Goal: Browse casually

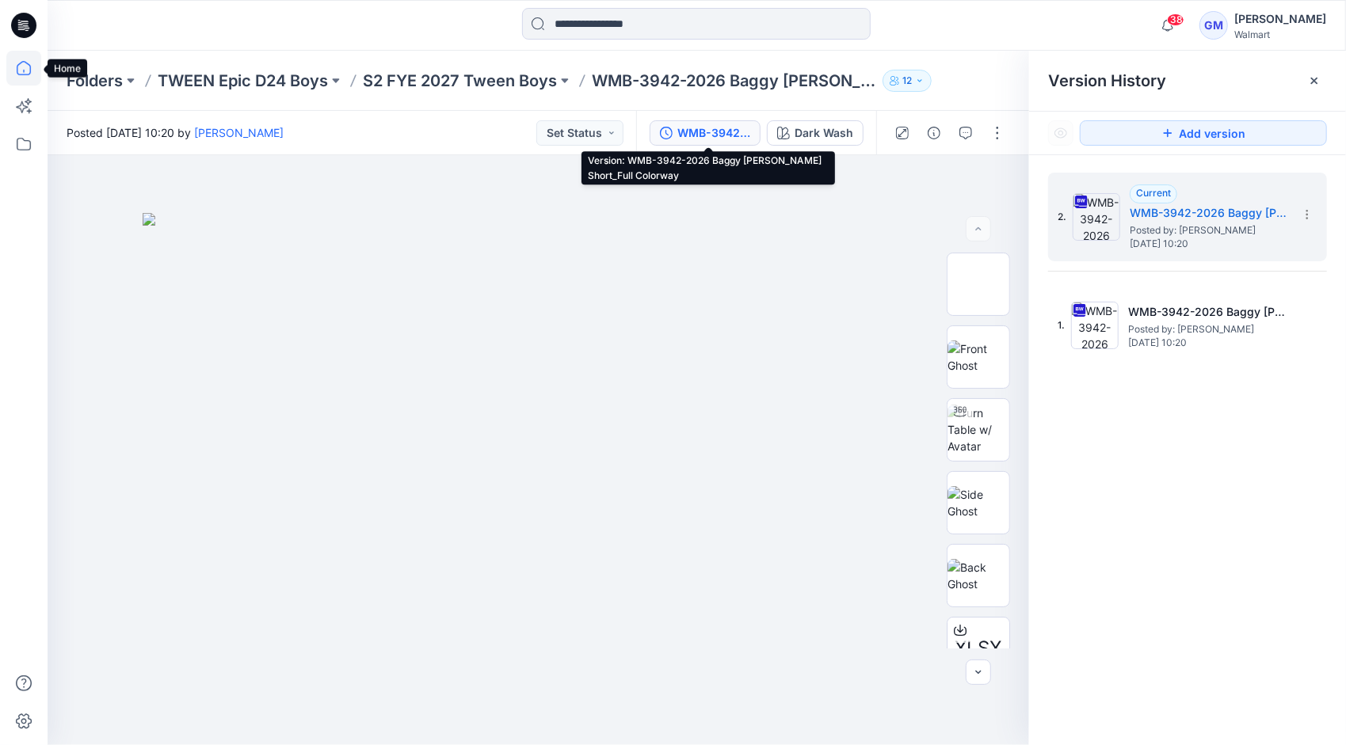
click at [21, 71] on icon at bounding box center [23, 68] width 35 height 35
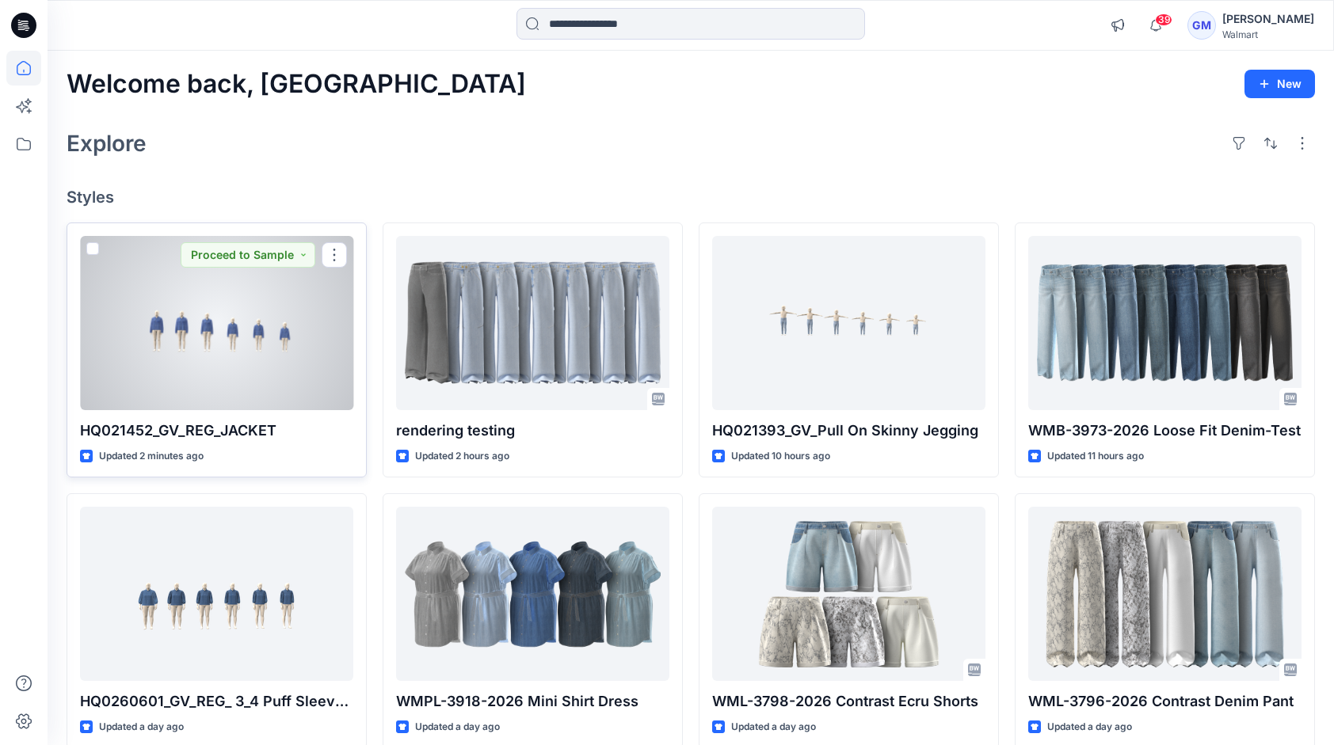
click at [227, 344] on div at bounding box center [216, 323] width 273 height 174
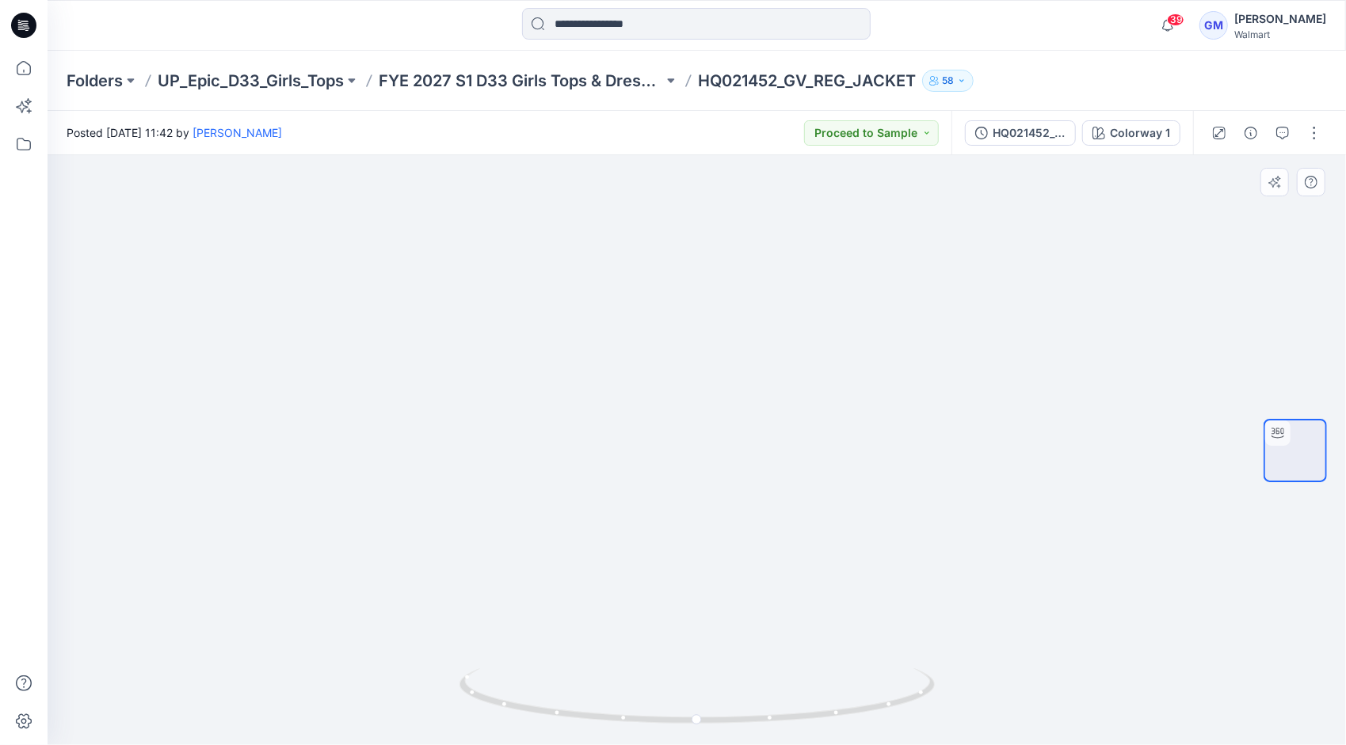
click at [387, 382] on div at bounding box center [697, 450] width 1298 height 590
click at [314, 382] on div at bounding box center [697, 450] width 1298 height 590
drag, startPoint x: 832, startPoint y: 716, endPoint x: 633, endPoint y: 711, distance: 198.8
click at [633, 711] on icon at bounding box center [698, 697] width 479 height 59
drag, startPoint x: 894, startPoint y: 710, endPoint x: 676, endPoint y: 741, distance: 220.1
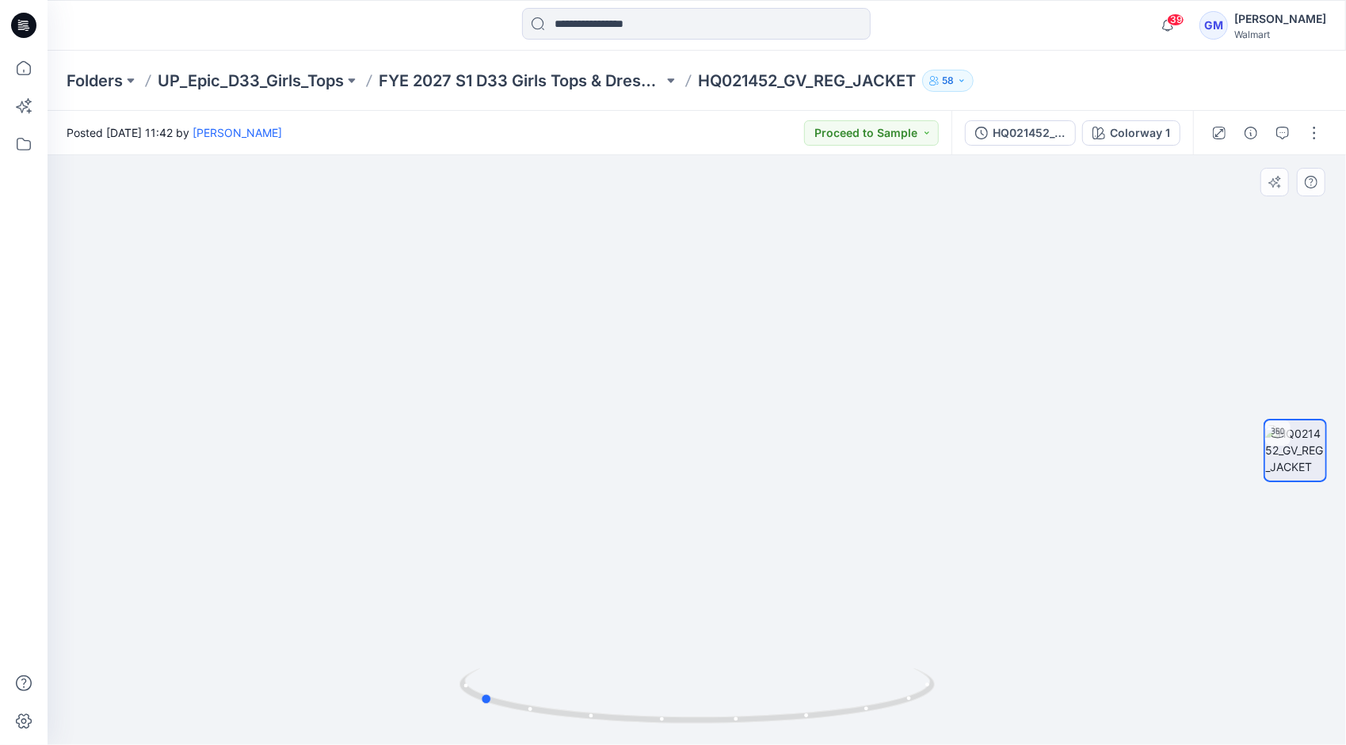
click at [676, 741] on div at bounding box center [697, 450] width 1298 height 590
